Goal: Check status: Check status

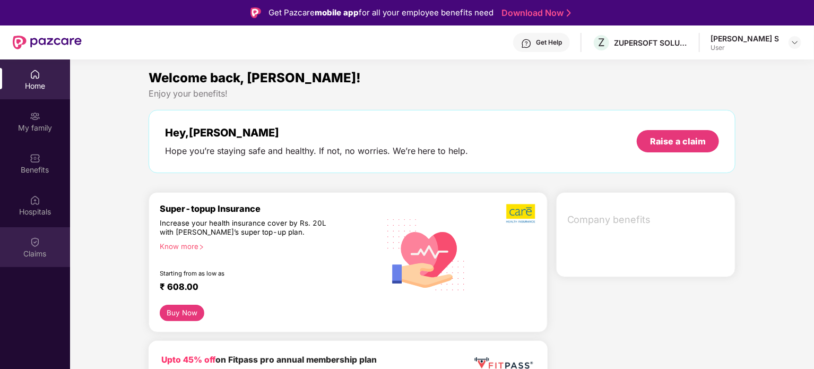
click at [47, 259] on div "Claims" at bounding box center [35, 253] width 70 height 11
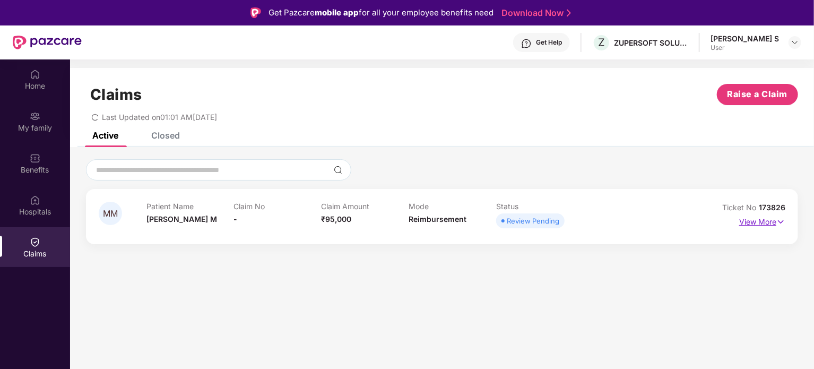
drag, startPoint x: 736, startPoint y: 222, endPoint x: 742, endPoint y: 222, distance: 5.3
click at [742, 222] on div "View More" at bounding box center [743, 221] width 86 height 17
click at [744, 221] on p "View More" at bounding box center [763, 220] width 46 height 14
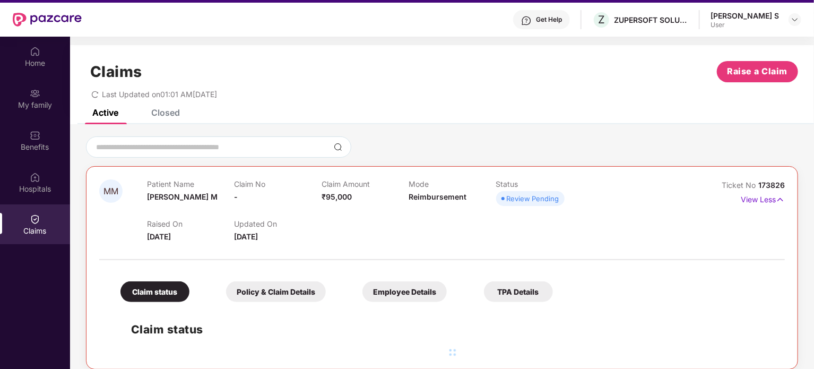
scroll to position [59, 0]
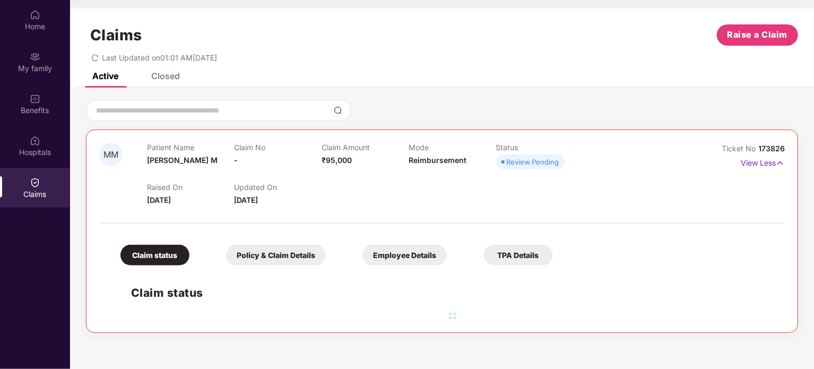
click at [517, 162] on div "Review Pending" at bounding box center [533, 162] width 53 height 11
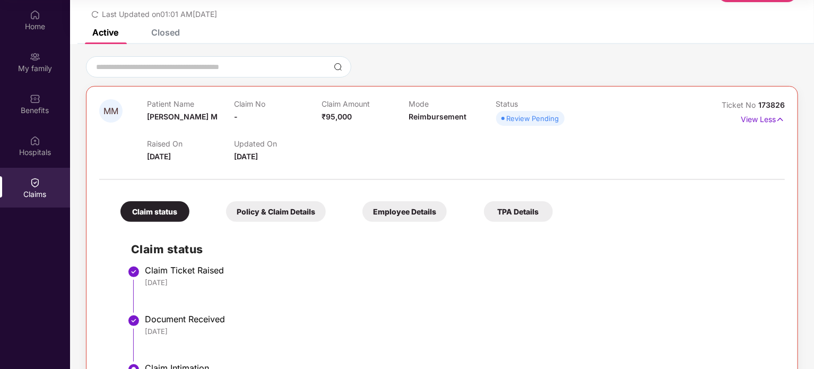
scroll to position [90, 0]
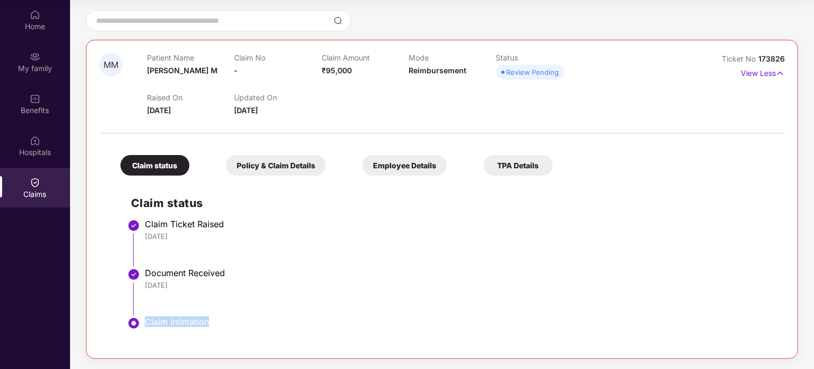
drag, startPoint x: 147, startPoint y: 325, endPoint x: 265, endPoint y: 325, distance: 118.4
click at [265, 325] on div "Claim Intimation" at bounding box center [460, 321] width 630 height 11
drag, startPoint x: 265, startPoint y: 325, endPoint x: 138, endPoint y: 322, distance: 127.5
click at [138, 322] on li "Claim Intimation" at bounding box center [453, 332] width 644 height 25
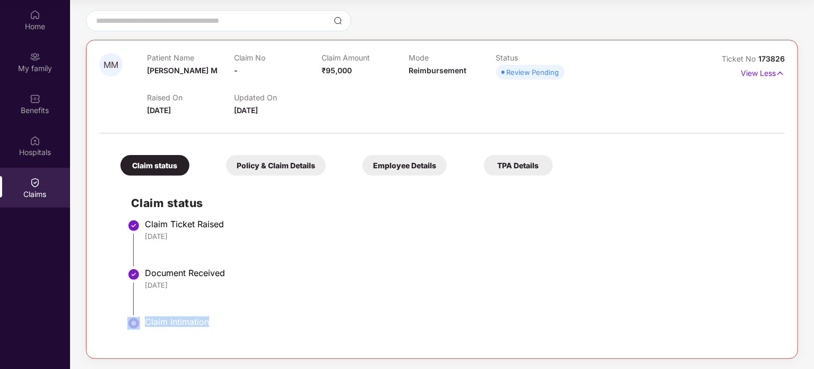
click at [138, 322] on img at bounding box center [133, 323] width 13 height 13
click at [313, 322] on div "Claim Intimation" at bounding box center [460, 321] width 630 height 11
click at [283, 165] on div "Policy & Claim Details" at bounding box center [276, 165] width 100 height 21
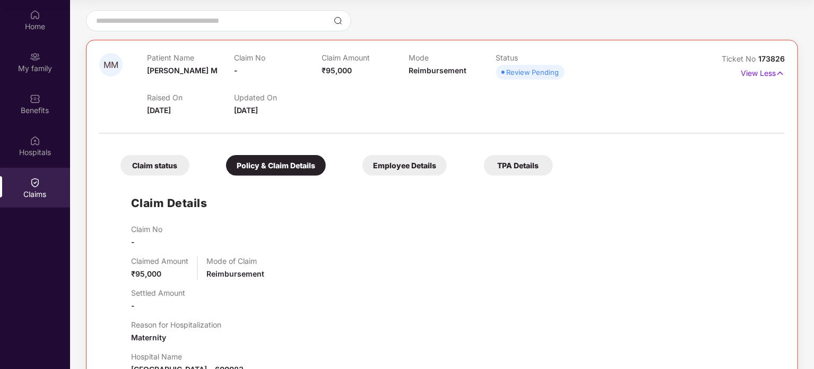
click at [151, 188] on div "Claim Details Claim No - Claimed Amount ₹95,000 Mode of Claim Reimbursement Set…" at bounding box center [442, 334] width 665 height 306
click at [159, 169] on div "Claim status" at bounding box center [155, 165] width 69 height 21
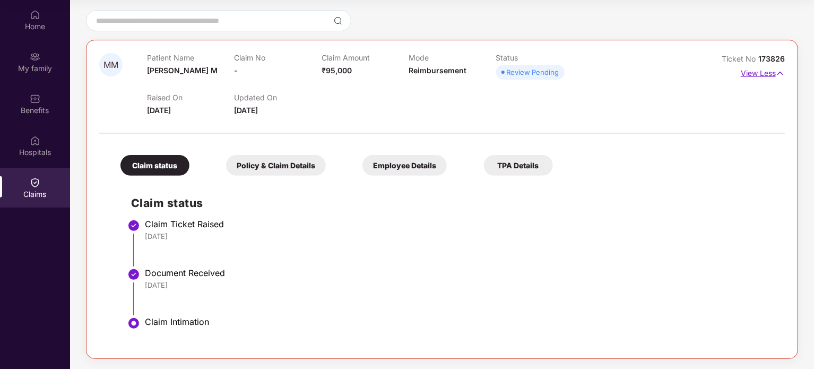
click at [754, 78] on p "View Less" at bounding box center [763, 72] width 44 height 14
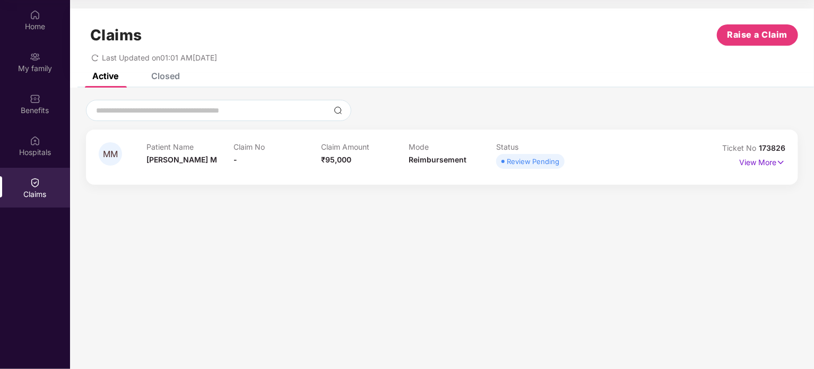
click at [166, 73] on div "Closed" at bounding box center [165, 76] width 29 height 11
click at [100, 73] on div "Active" at bounding box center [105, 76] width 26 height 11
click at [236, 163] on span "-" at bounding box center [236, 159] width 4 height 9
click at [763, 165] on p "View More" at bounding box center [763, 161] width 46 height 14
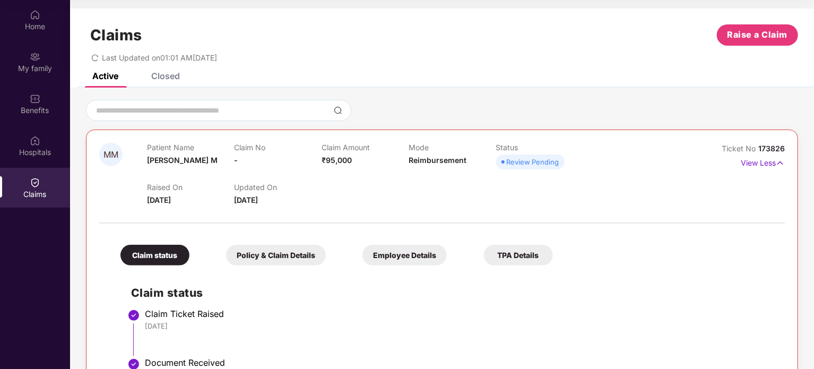
click at [55, 125] on div "Home My family Benefits Hospitals Claims" at bounding box center [35, 105] width 70 height 210
click at [53, 116] on div "Benefits" at bounding box center [35, 104] width 70 height 40
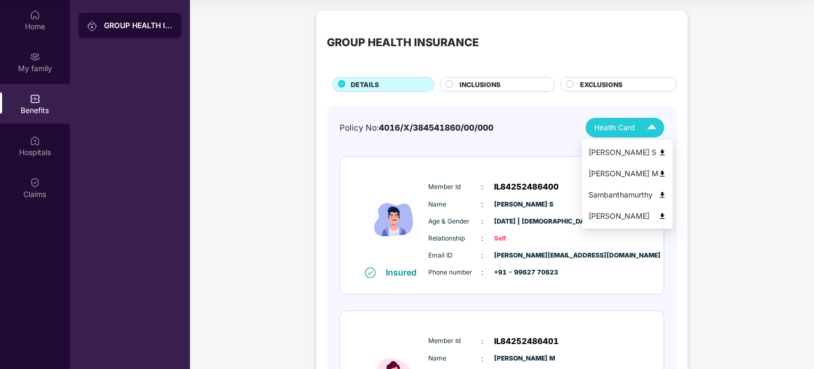
click at [639, 128] on div "Health Card" at bounding box center [628, 127] width 67 height 19
click at [607, 181] on li "[PERSON_NAME] M" at bounding box center [627, 173] width 91 height 21
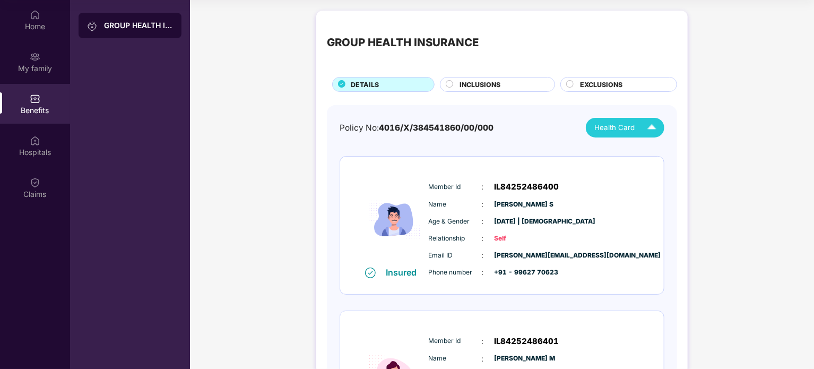
scroll to position [453, 0]
